Goal: Information Seeking & Learning: Learn about a topic

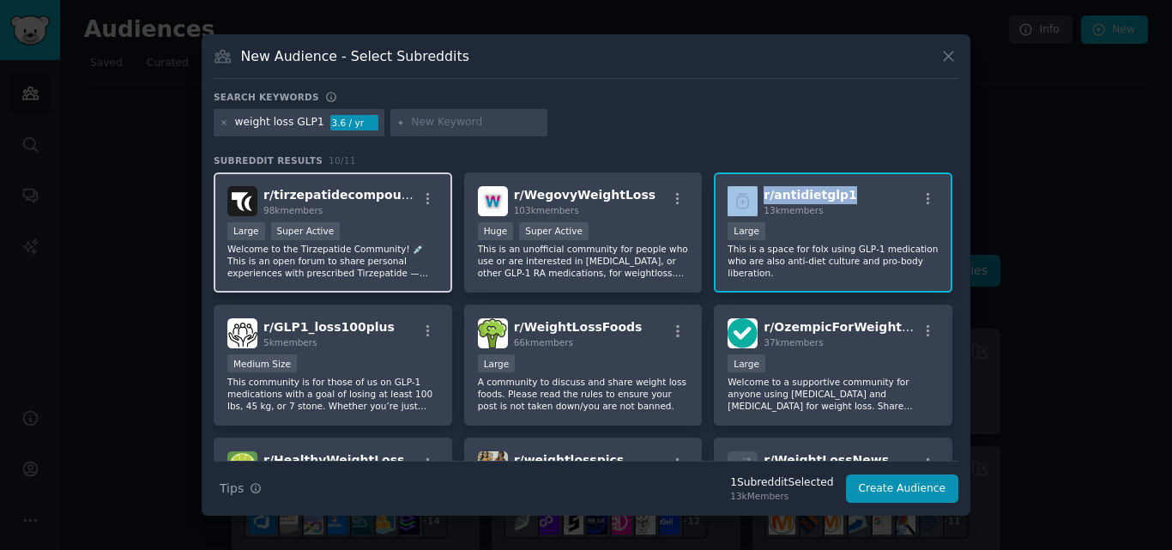
click at [407, 192] on div "r/ tirzepatidecompound 98k members" at bounding box center [332, 201] width 211 height 30
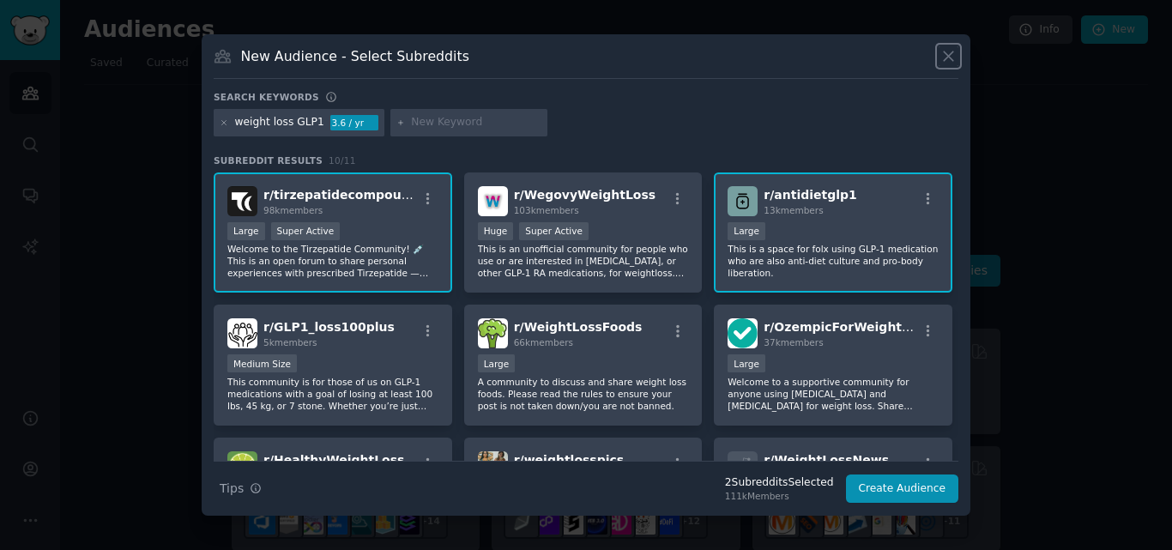
click at [951, 63] on icon at bounding box center [948, 56] width 18 height 18
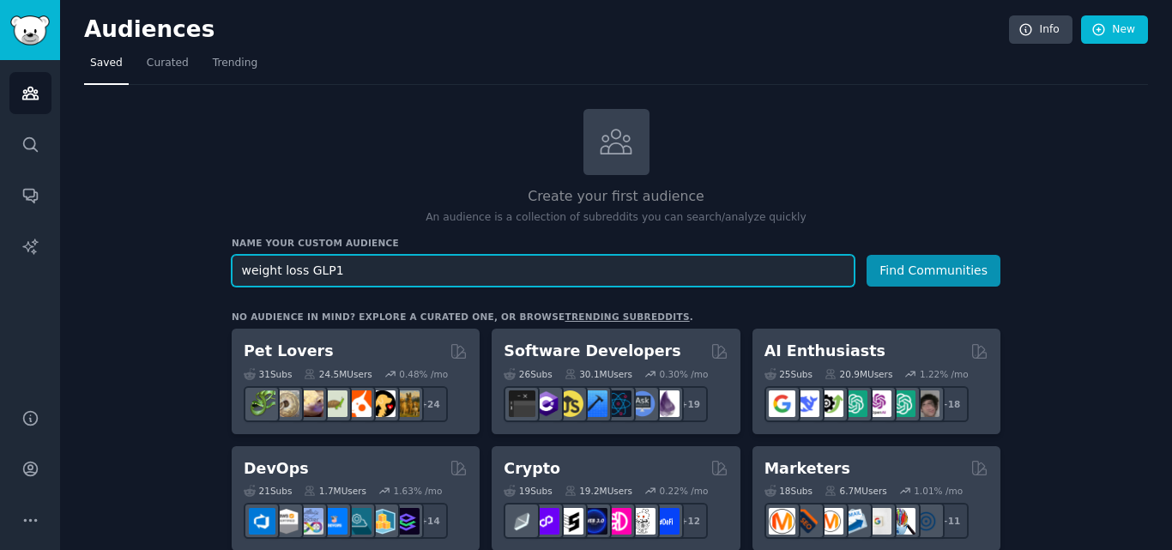
click at [307, 266] on input "weight loss GLP1" at bounding box center [543, 271] width 623 height 32
paste input "options"
type input "weight loss options"
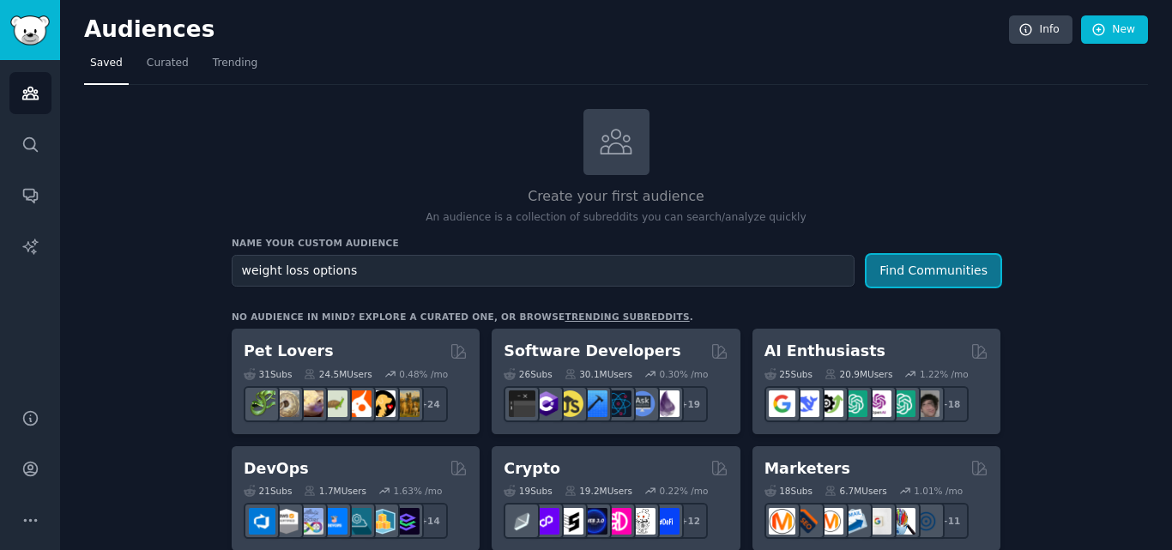
click at [939, 263] on button "Find Communities" at bounding box center [933, 271] width 134 height 32
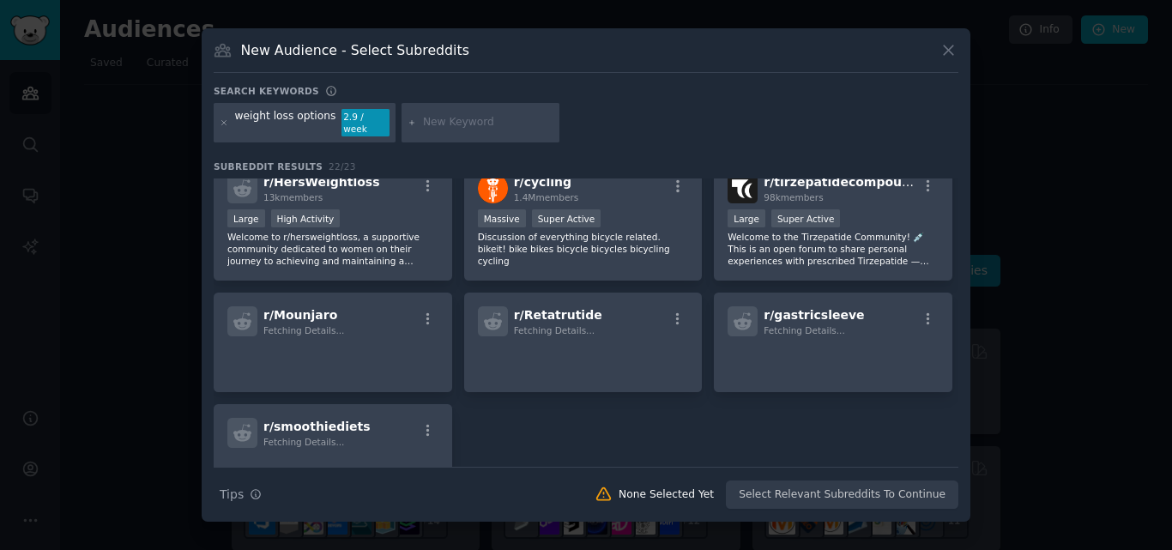
scroll to position [658, 0]
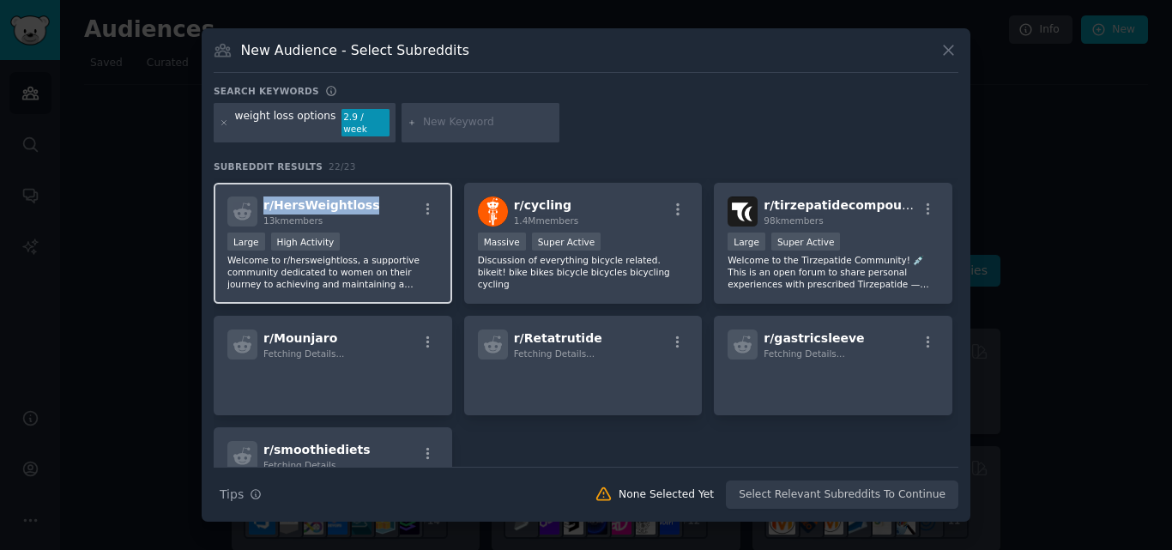
drag, startPoint x: 365, startPoint y: 199, endPoint x: 263, endPoint y: 200, distance: 101.2
click at [263, 200] on div "r/ HersWeightloss 13k members" at bounding box center [332, 211] width 211 height 30
